Goal: Check status: Check status

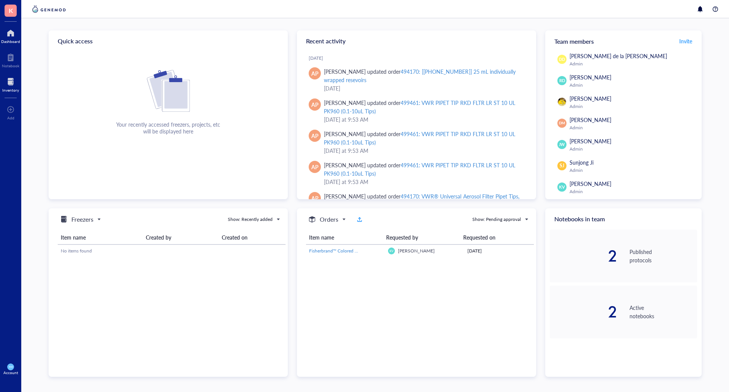
click at [15, 86] on div at bounding box center [10, 82] width 17 height 12
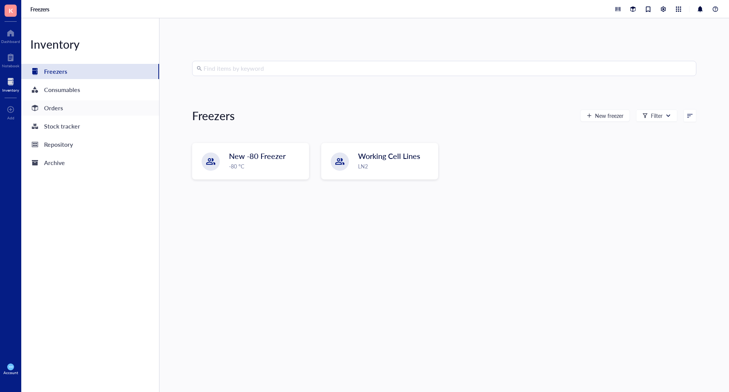
click at [53, 106] on div "Orders" at bounding box center [53, 108] width 19 height 11
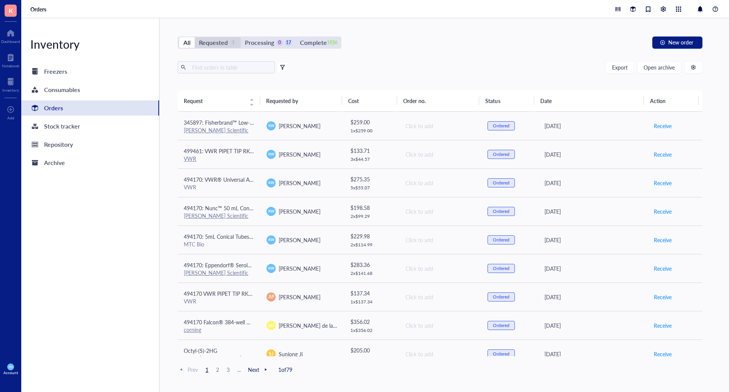
drag, startPoint x: 225, startPoint y: 42, endPoint x: 219, endPoint y: 42, distance: 6.5
click at [225, 42] on div "Requested" at bounding box center [213, 42] width 29 height 11
click at [195, 37] on input "Requested 1" at bounding box center [195, 37] width 0 height 0
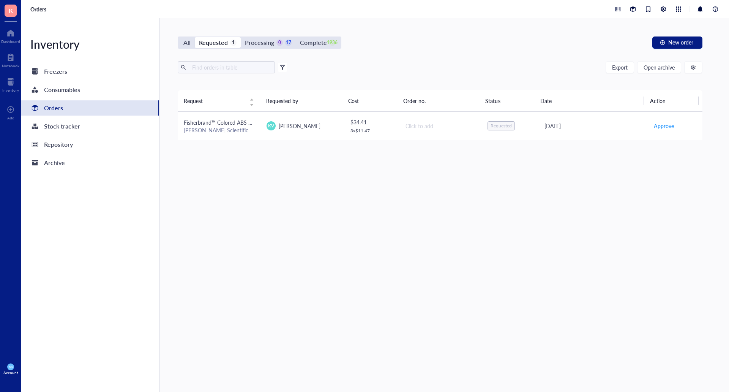
click at [240, 125] on span "Fisherbrand™ Colored ABS 50 Place Slide Boxes" at bounding box center [240, 123] width 112 height 8
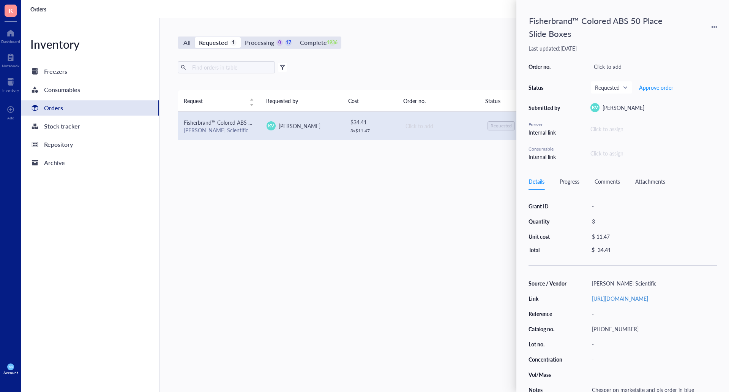
click at [657, 304] on div "[URL][DOMAIN_NAME]" at bounding box center [653, 298] width 128 height 11
click at [480, 251] on div "Request Requested by Cost Order no. Status Date Action Fisherbrand™ Colored ABS…" at bounding box center [440, 223] width 525 height 266
click at [625, 302] on link "[URL][DOMAIN_NAME]" at bounding box center [620, 298] width 56 height 8
drag, startPoint x: 290, startPoint y: 163, endPoint x: 285, endPoint y: 161, distance: 5.2
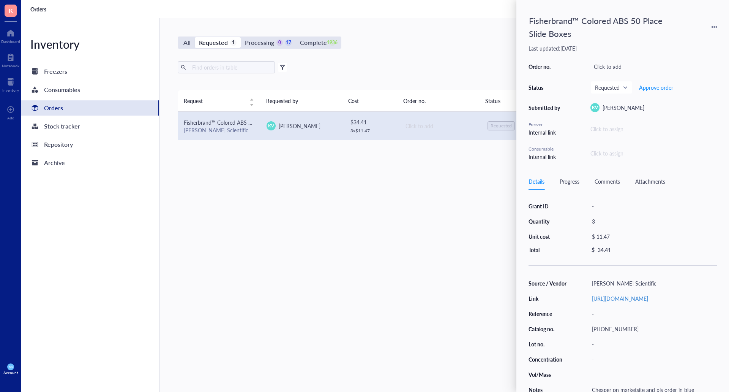
click at [289, 163] on div "Request Requested by Cost Order no. Status Date Action Fisherbrand™ Colored ABS…" at bounding box center [440, 223] width 525 height 266
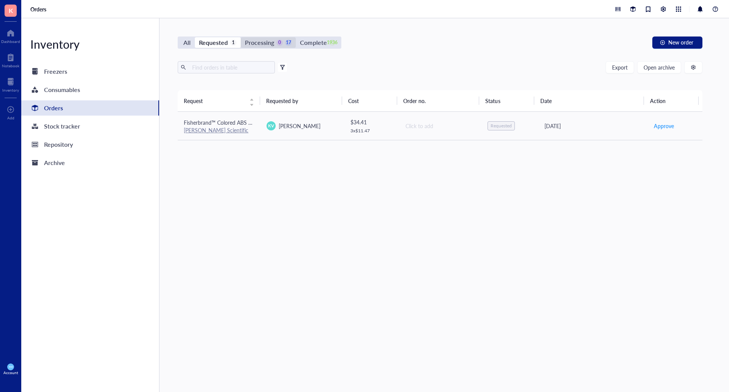
click at [269, 44] on div "Processing" at bounding box center [259, 42] width 29 height 11
click at [241, 37] on input "Processing 0 17" at bounding box center [241, 37] width 0 height 0
